Goal: Task Accomplishment & Management: Manage account settings

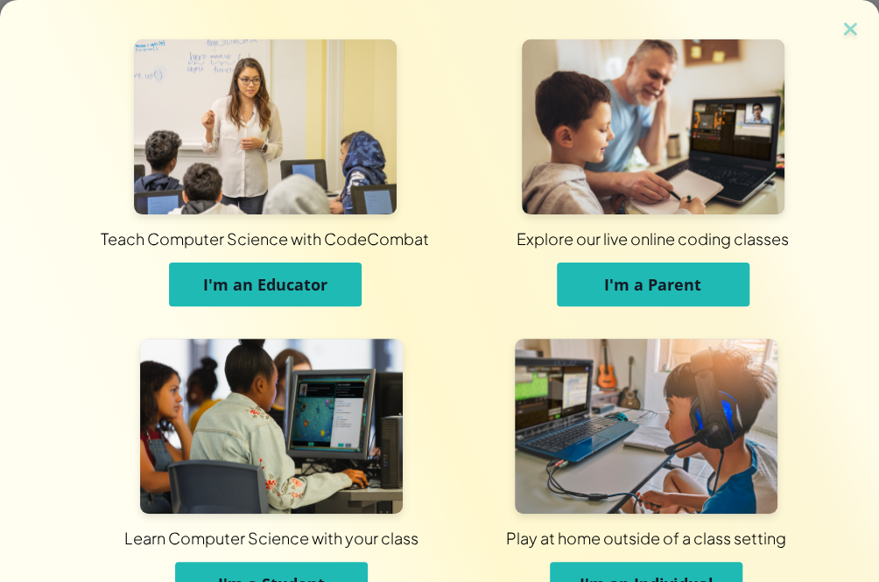
drag, startPoint x: 306, startPoint y: 573, endPoint x: 315, endPoint y: 520, distance: 53.3
click at [307, 574] on span "I'm a Student" at bounding box center [271, 584] width 107 height 21
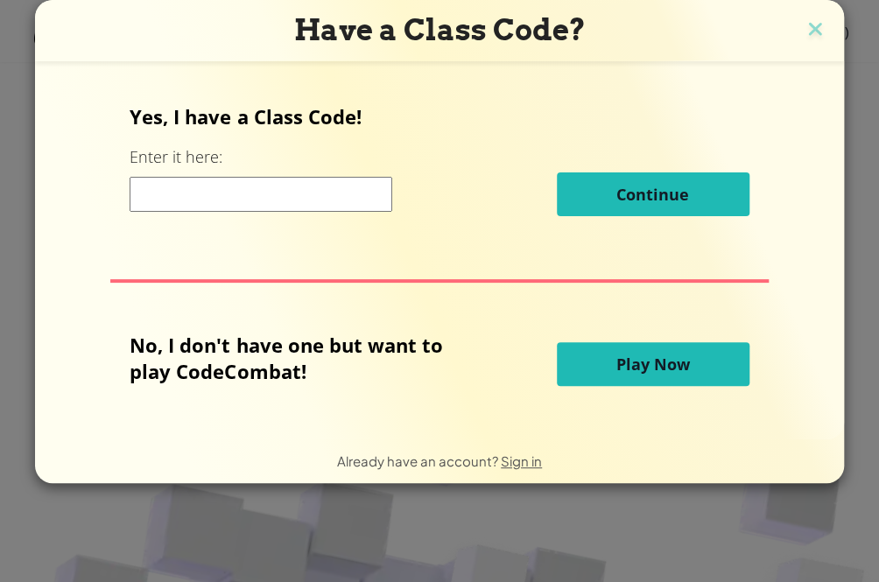
click at [331, 174] on div "Continue" at bounding box center [439, 195] width 619 height 44
click at [352, 192] on input at bounding box center [261, 194] width 263 height 35
paste input "LegDoorBall"
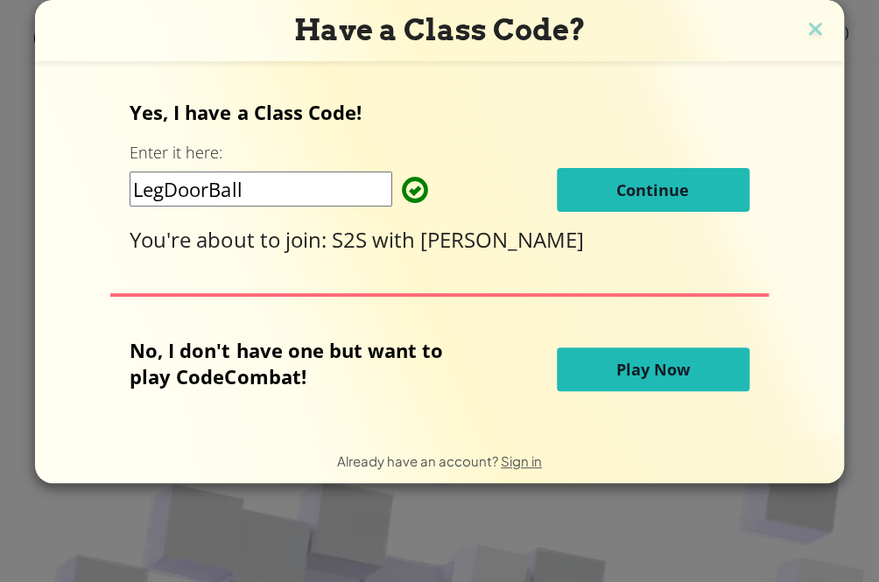
type input "LegDoorBall"
click at [602, 194] on button "Continue" at bounding box center [653, 190] width 193 height 44
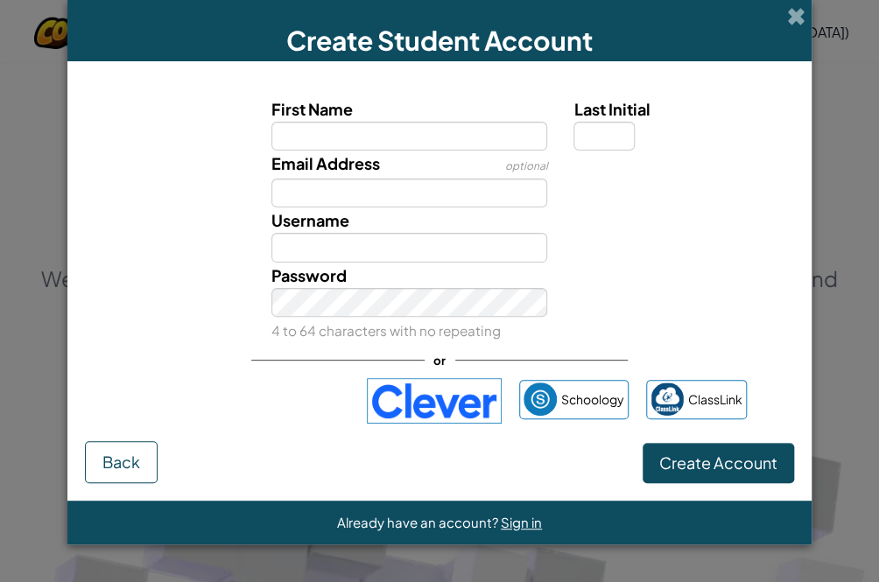
click at [418, 143] on input "First Name" at bounding box center [409, 136] width 277 height 29
type input "LegDoorBall"
click at [588, 144] on input "Last Initial" at bounding box center [604, 136] width 61 height 29
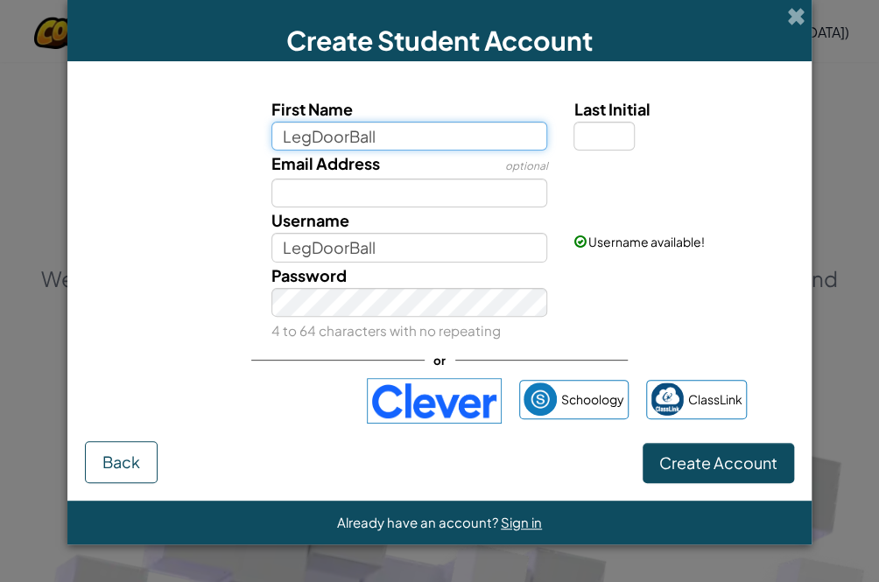
drag, startPoint x: 393, startPoint y: 144, endPoint x: 131, endPoint y: 104, distance: 264.8
click at [147, 109] on div "First Name LegDoorBall Last Initial" at bounding box center [439, 123] width 727 height 54
paste input "[PERSON_NAME]"
type input "[PERSON_NAME]"
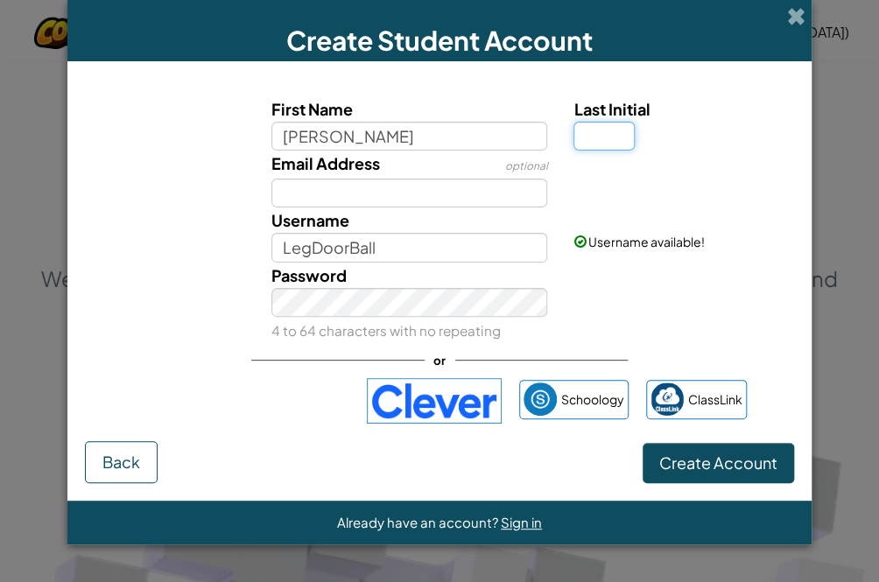
type input "[PERSON_NAME]"
click at [581, 138] on input "Last Initial" at bounding box center [604, 136] width 61 height 29
type input "1"
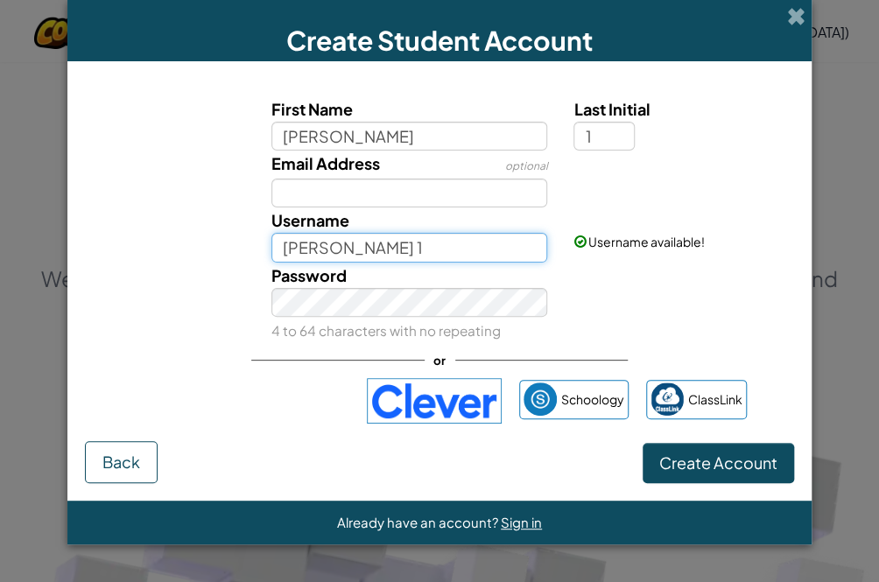
drag, startPoint x: 429, startPoint y: 246, endPoint x: 51, endPoint y: 225, distance: 378.9
click at [107, 227] on div "Username [PERSON_NAME] 1 Username available!" at bounding box center [439, 235] width 727 height 54
paste input "SSCCKEVINN"
type input "SSCCKEVINN"
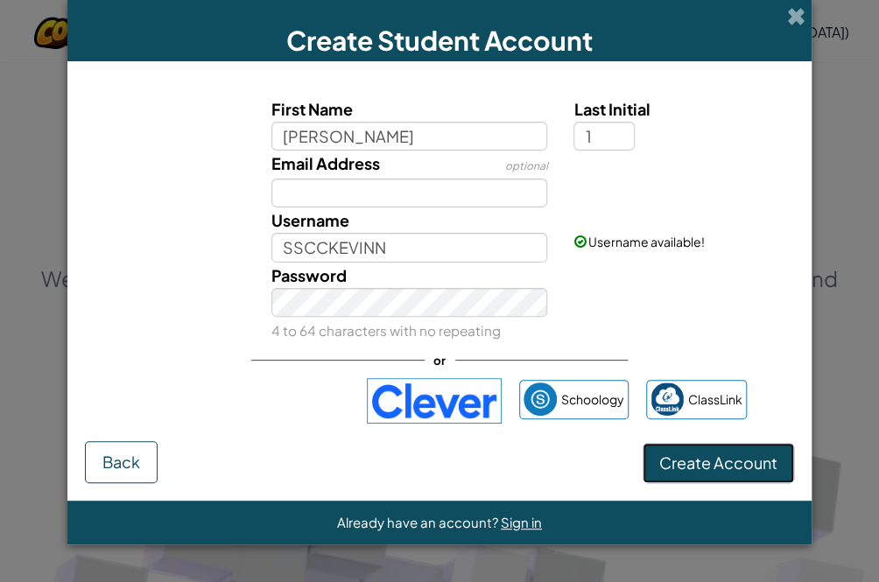
click at [713, 475] on button "Create Account" at bounding box center [718, 463] width 151 height 40
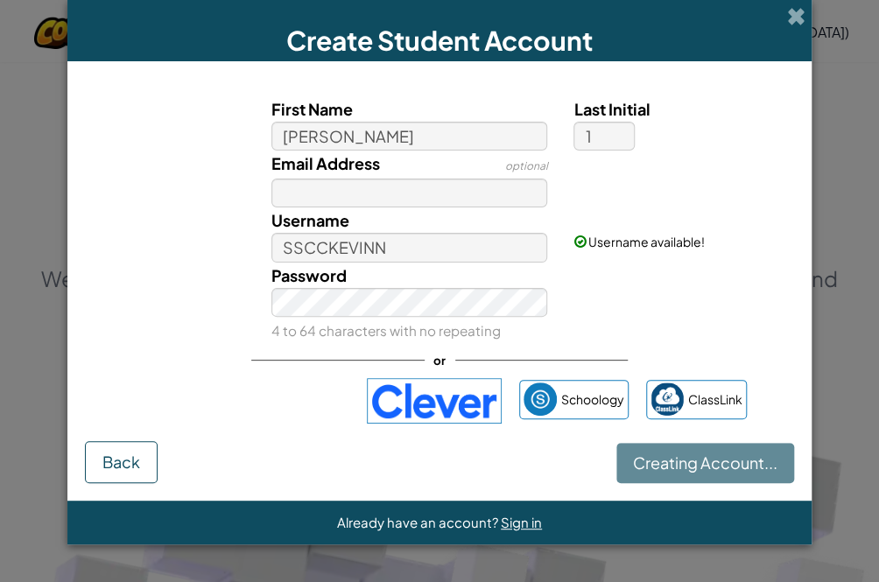
scroll to position [186, 0]
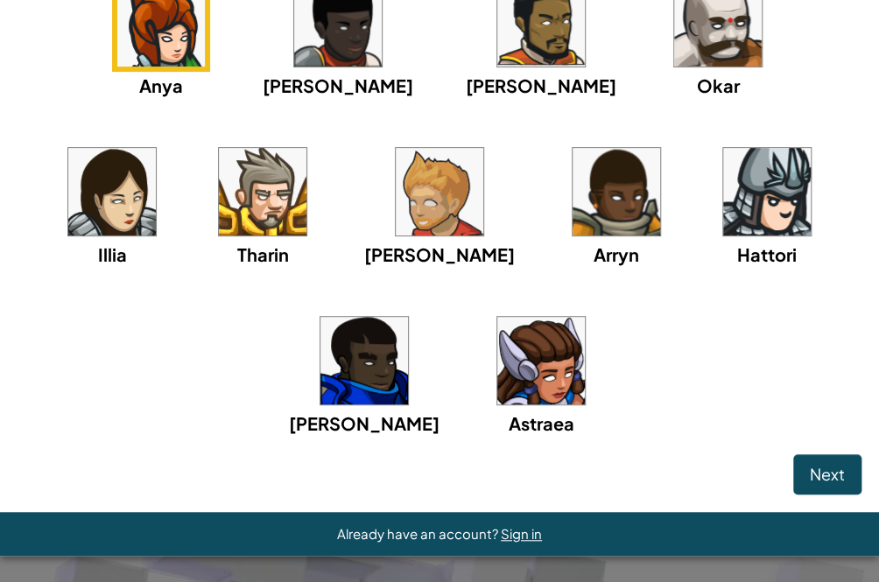
click at [219, 164] on img at bounding box center [263, 192] width 88 height 88
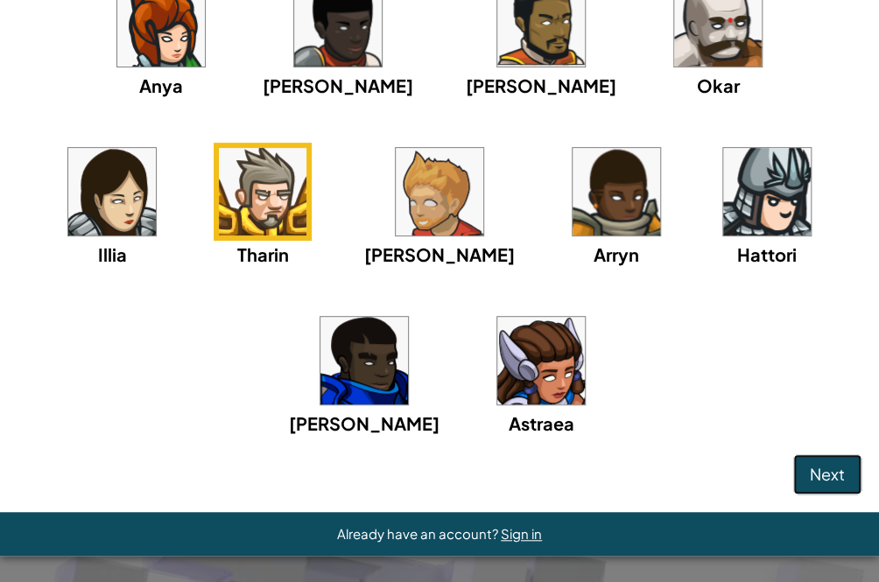
click at [810, 481] on span "Next" at bounding box center [827, 474] width 35 height 20
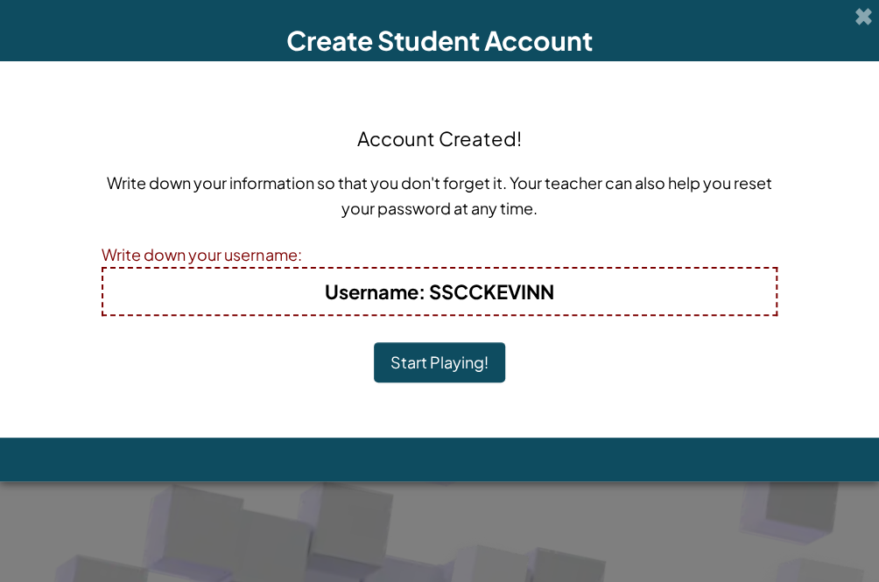
click at [462, 370] on button "Start Playing!" at bounding box center [439, 362] width 131 height 40
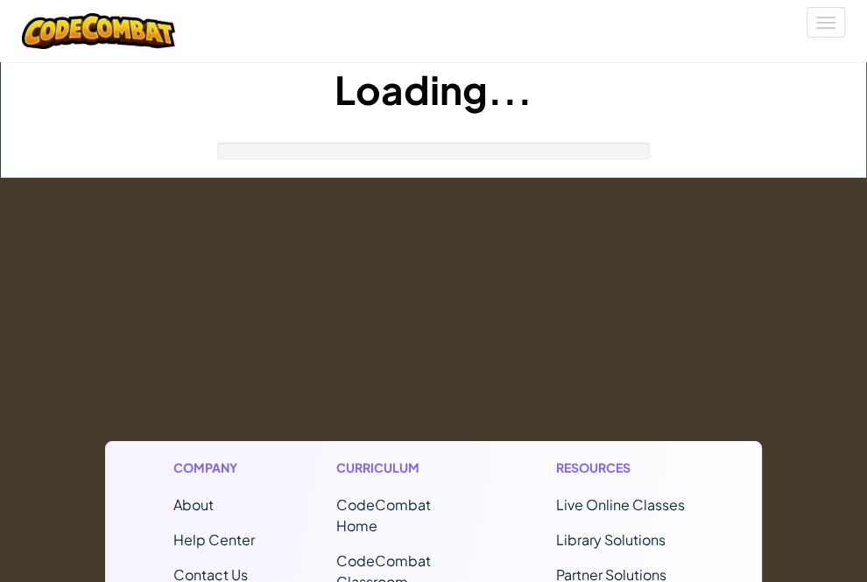
click at [0, 0] on span "My Account" at bounding box center [0, 0] width 0 height 0
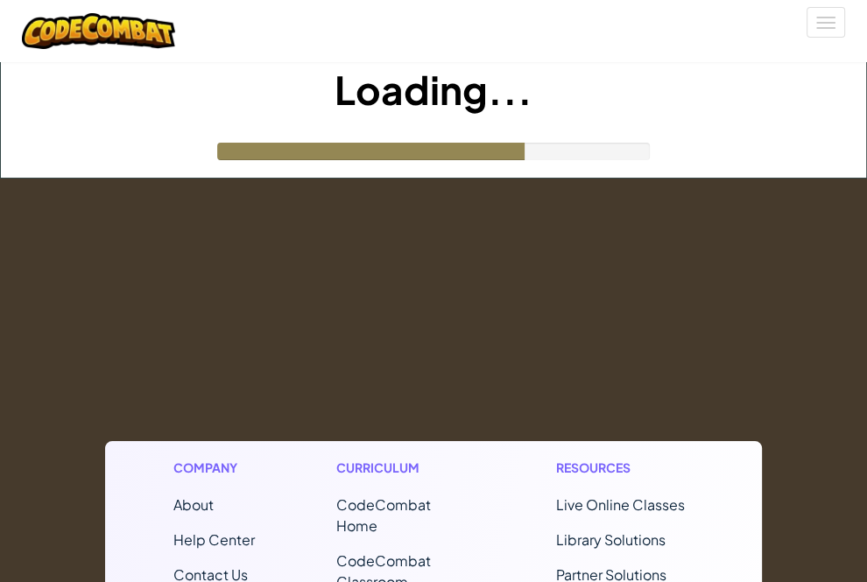
click at [0, 0] on link "Settings" at bounding box center [0, 0] width 0 height 0
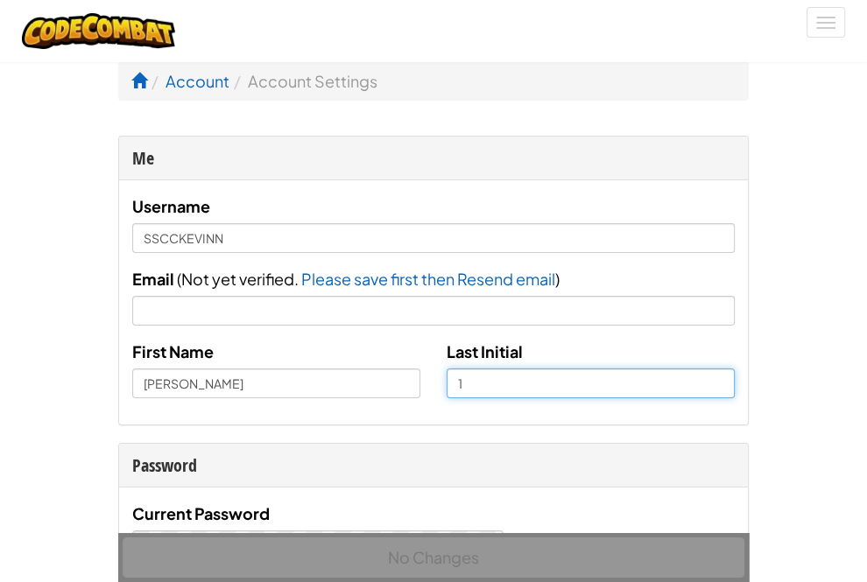
click at [447, 398] on input "1" at bounding box center [591, 384] width 288 height 30
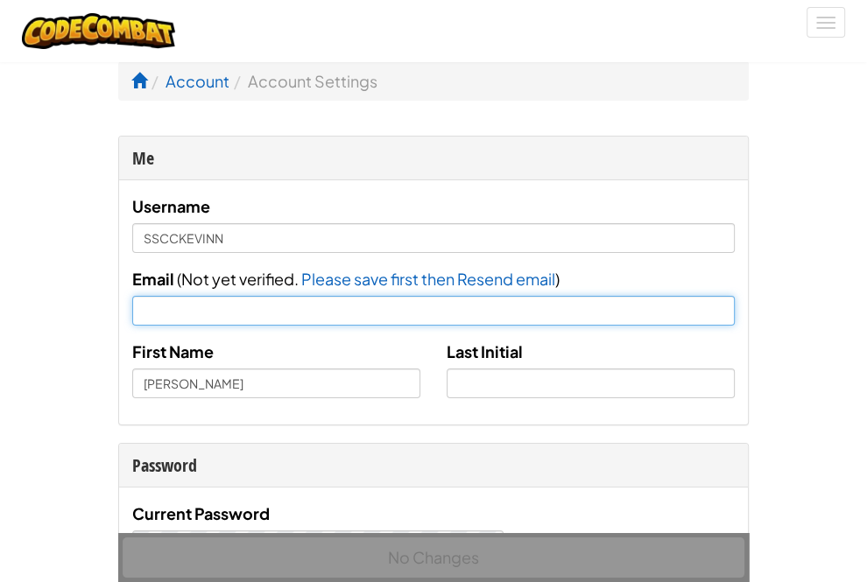
click at [363, 326] on input "Email" at bounding box center [433, 311] width 602 height 30
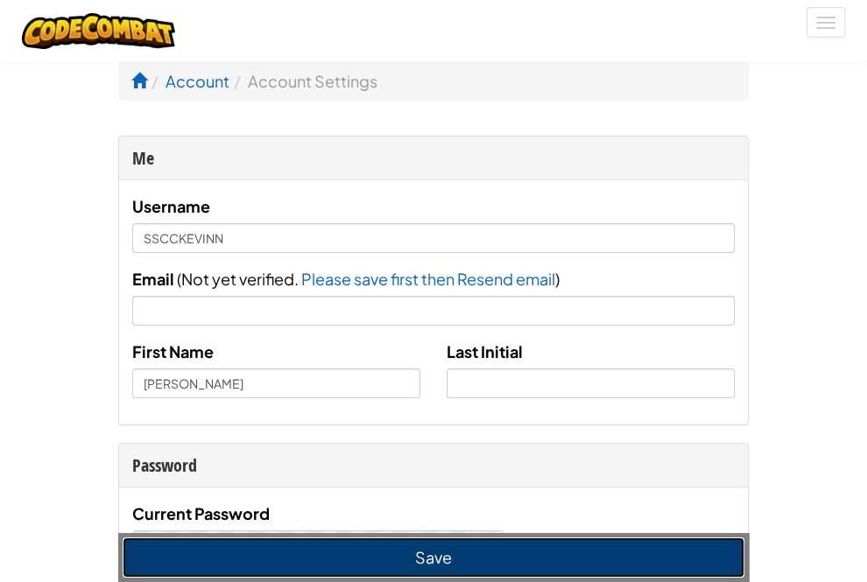
click at [506, 562] on button "Save" at bounding box center [434, 558] width 622 height 40
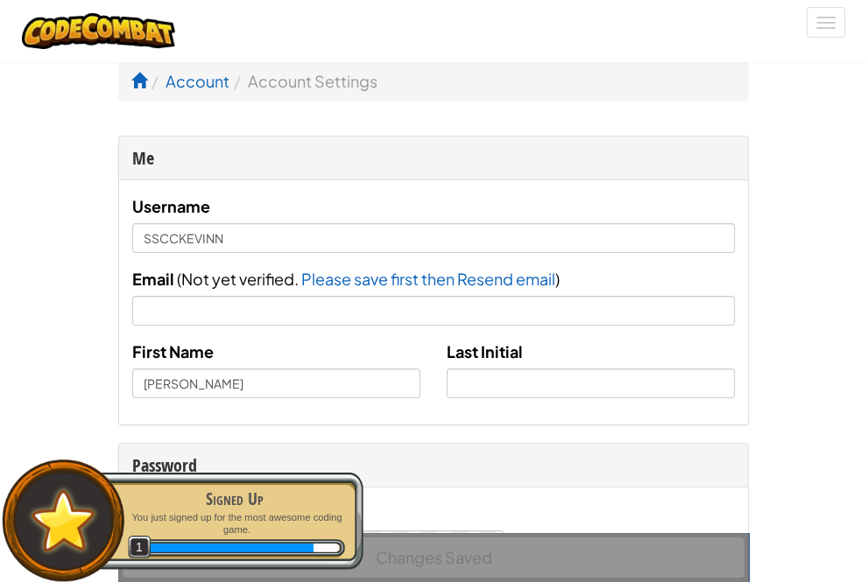
click at [0, 0] on span "My Account" at bounding box center [0, 0] width 0 height 0
click at [0, 0] on link "Log Out" at bounding box center [0, 0] width 0 height 0
